Goal: Information Seeking & Learning: Learn about a topic

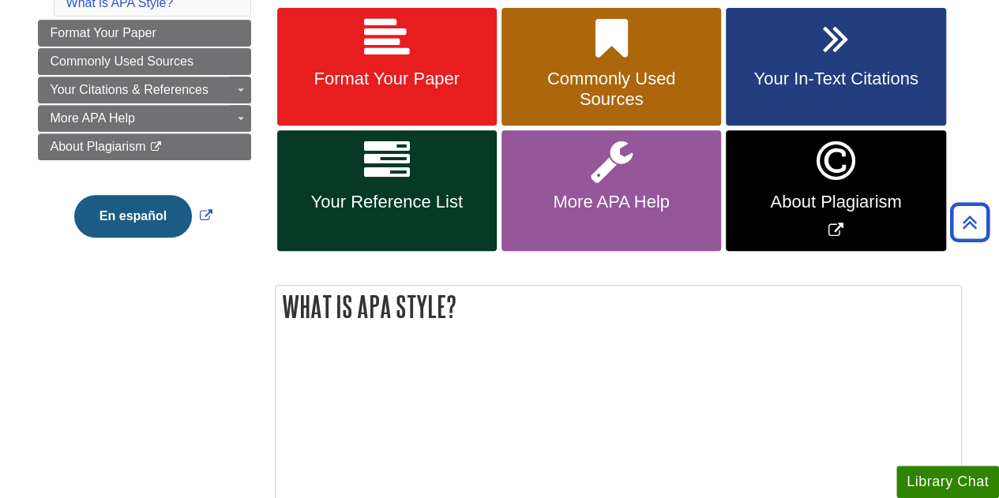
scroll to position [296, 0]
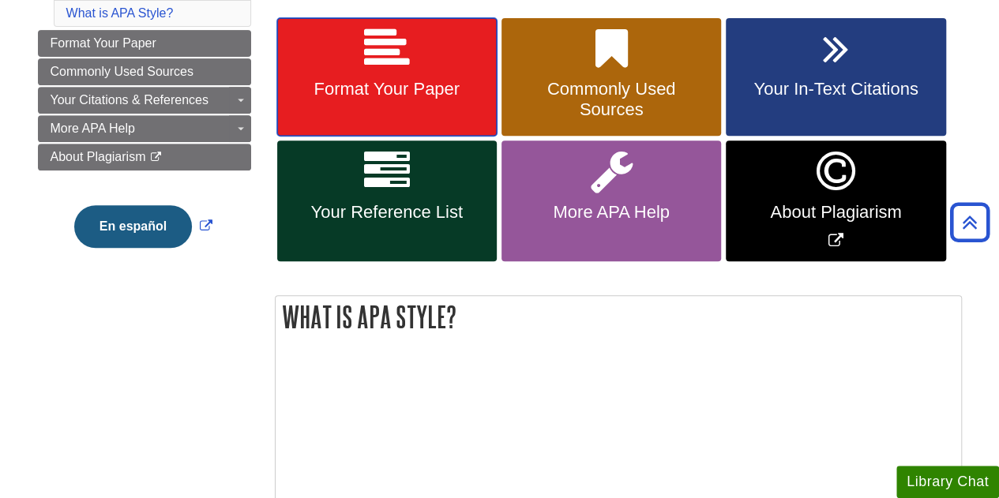
click at [423, 83] on span "Format Your Paper" at bounding box center [387, 89] width 196 height 21
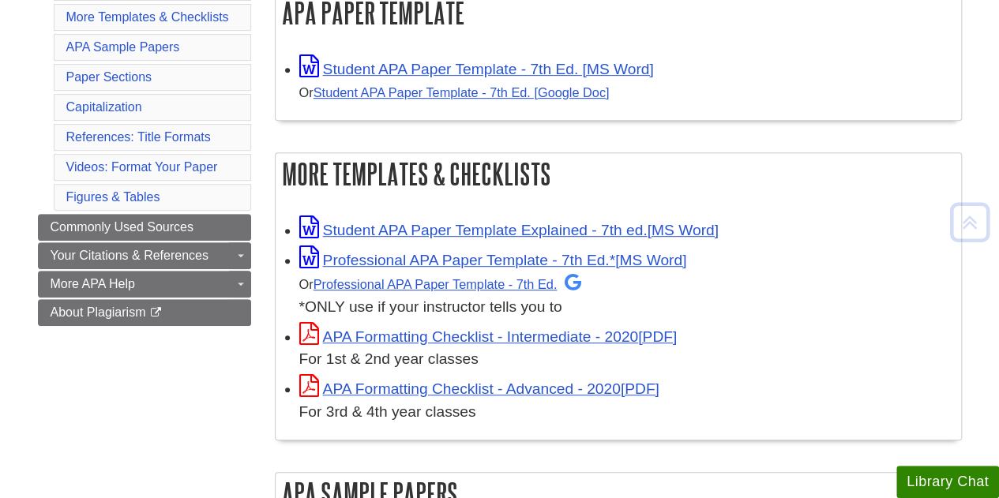
scroll to position [321, 0]
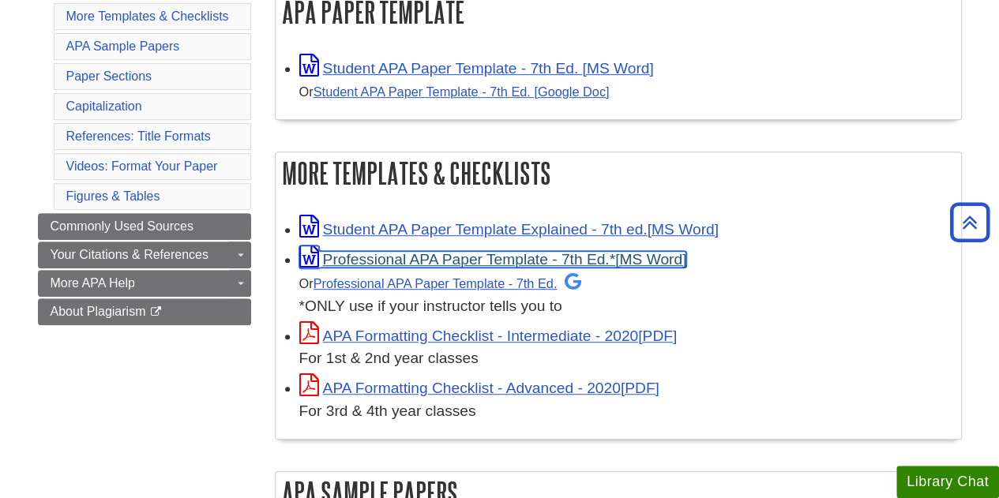
click at [418, 260] on link "Professional APA Paper Template - 7th Ed.*" at bounding box center [493, 259] width 388 height 17
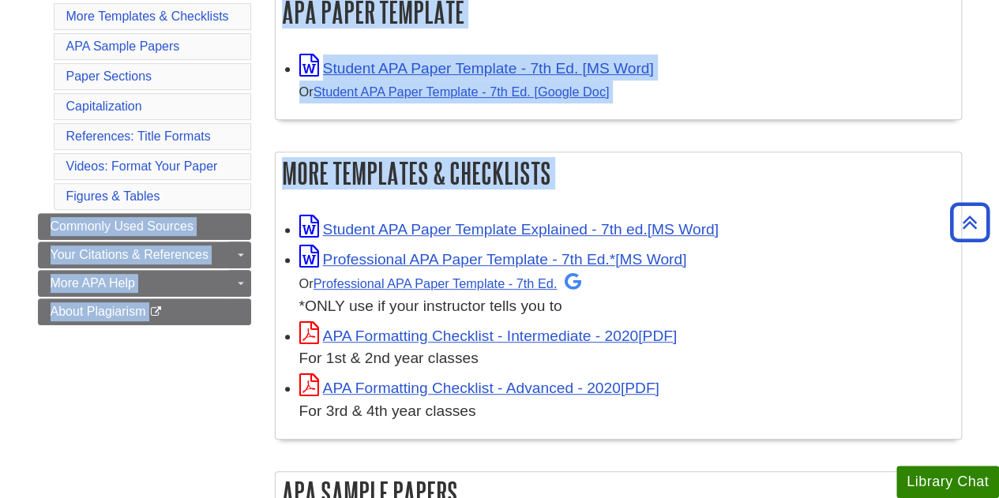
drag, startPoint x: 362, startPoint y: 195, endPoint x: 219, endPoint y: 188, distance: 142.3
click at [276, 169] on h2 "More Templates & Checklists" at bounding box center [618, 173] width 685 height 42
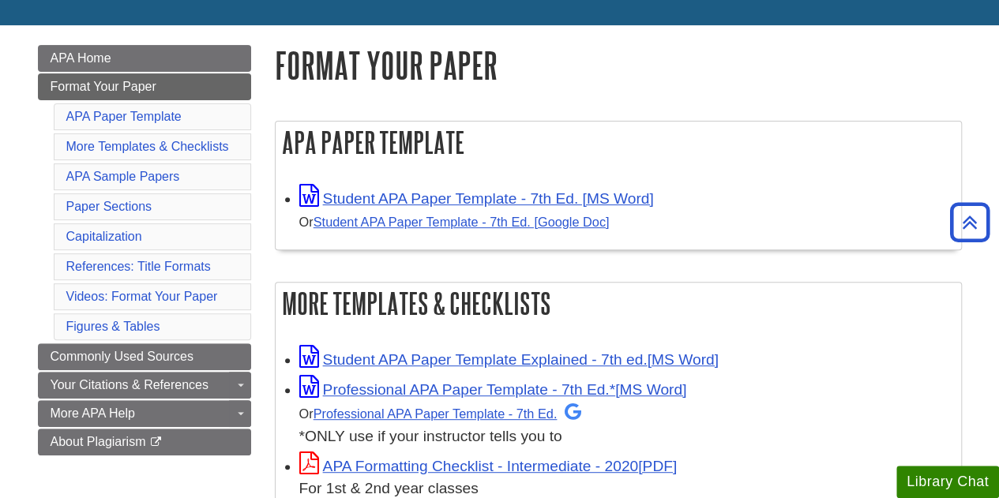
scroll to position [190, 0]
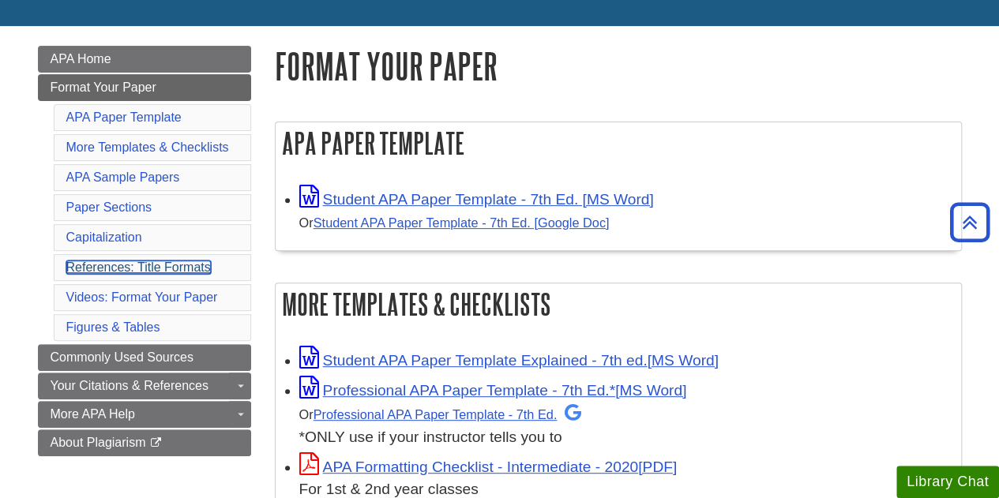
click at [207, 261] on link "References: Title Formats" at bounding box center [138, 267] width 144 height 13
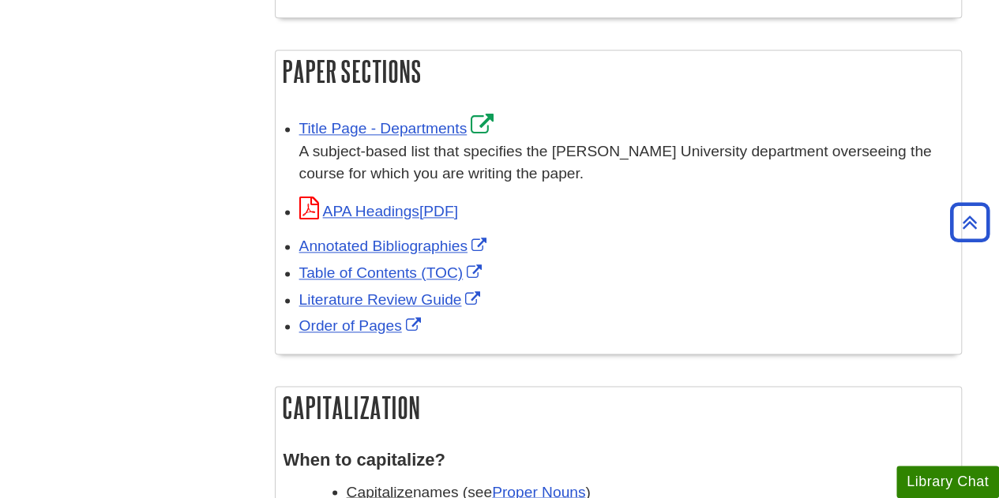
scroll to position [993, 0]
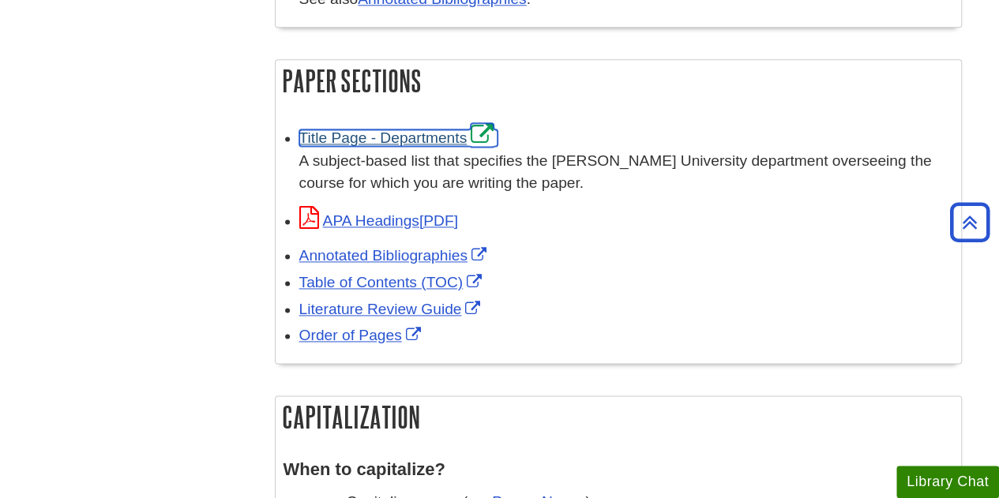
click at [406, 135] on link "Title Page - Departments" at bounding box center [398, 137] width 199 height 17
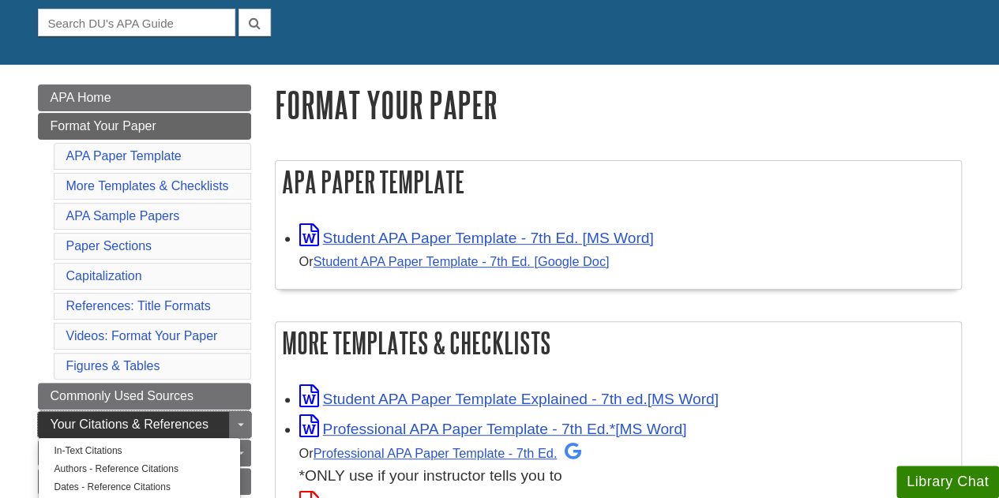
scroll to position [159, 0]
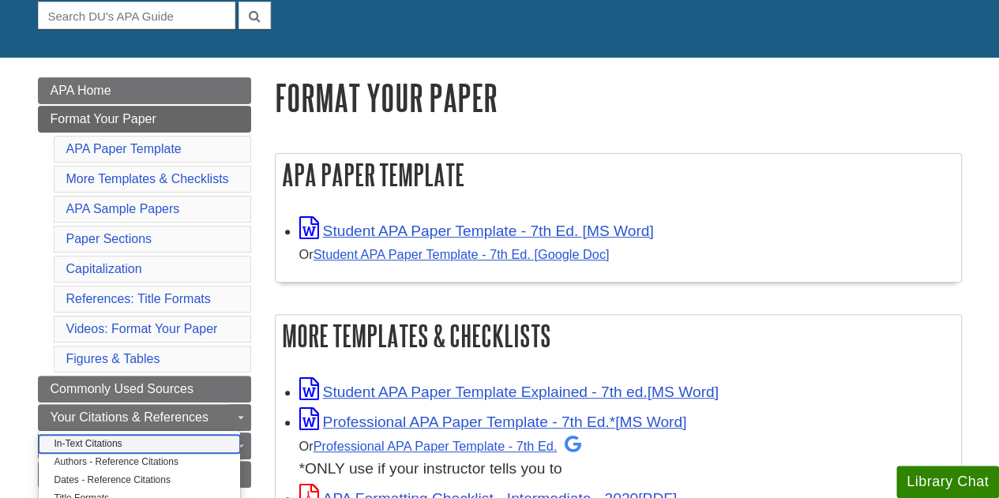
click at [160, 437] on link "In-Text Citations" at bounding box center [139, 444] width 201 height 18
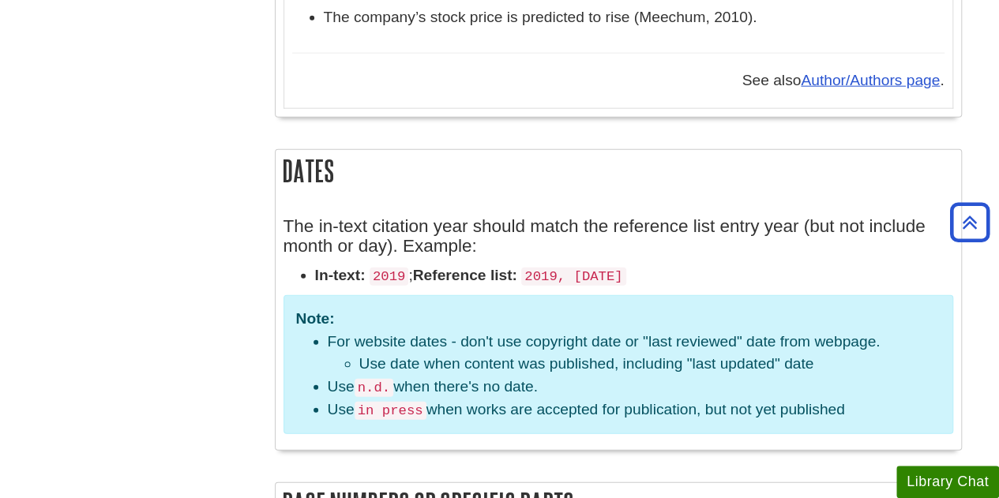
scroll to position [1917, 0]
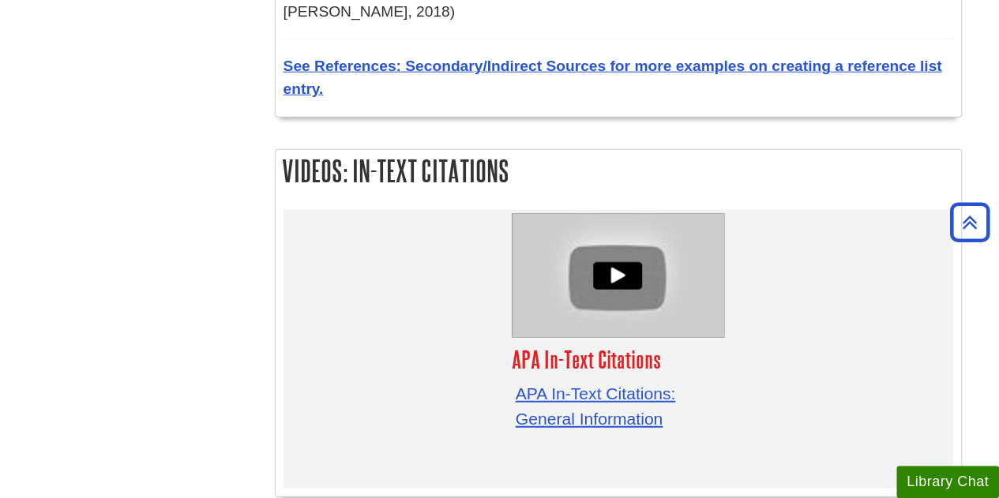
scroll to position [4808, 0]
